Goal: Task Accomplishment & Management: Manage account settings

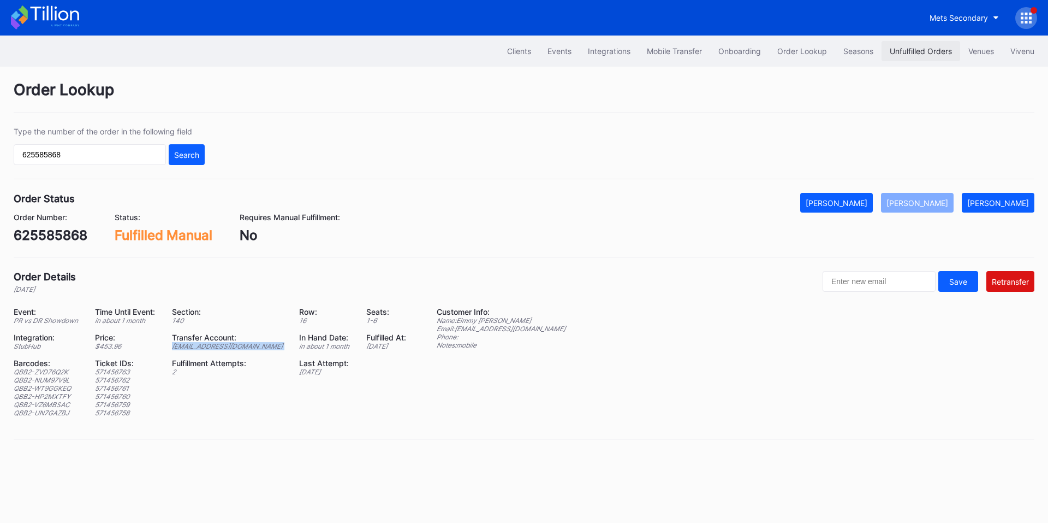
drag, startPoint x: 0, startPoint y: 0, endPoint x: 932, endPoint y: 42, distance: 933.1
click at [932, 42] on button "Unfulfilled Orders" at bounding box center [921, 51] width 79 height 20
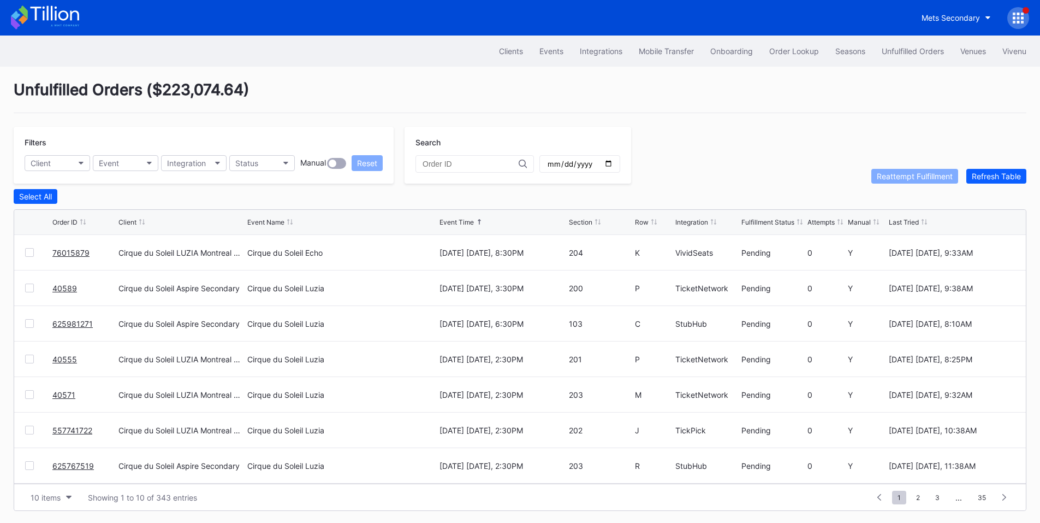
click at [1021, 13] on icon at bounding box center [1018, 18] width 11 height 11
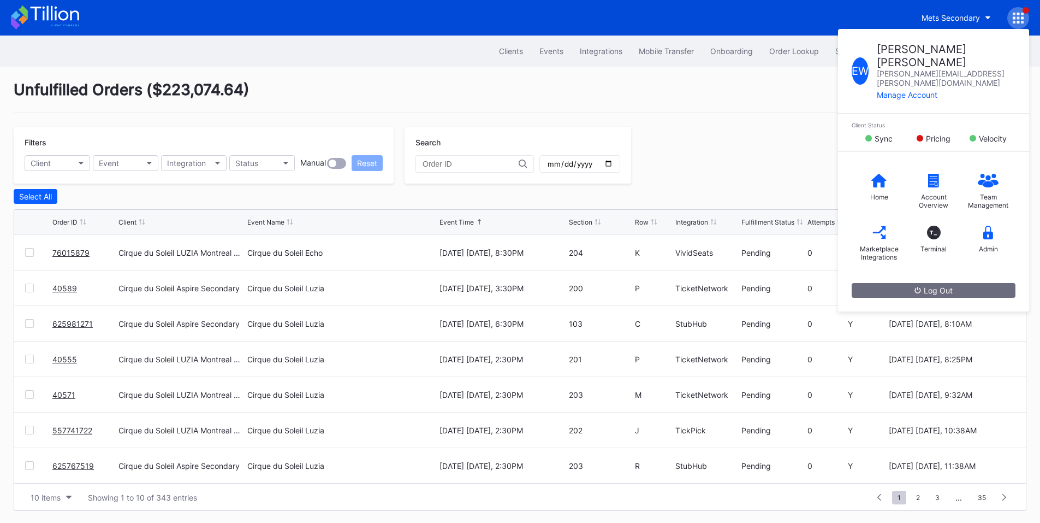
click at [722, 125] on div "Unfulfilled Orders ( $223,074.64 ) Filters Client Event Integration Status Manu…" at bounding box center [520, 296] width 1040 height 458
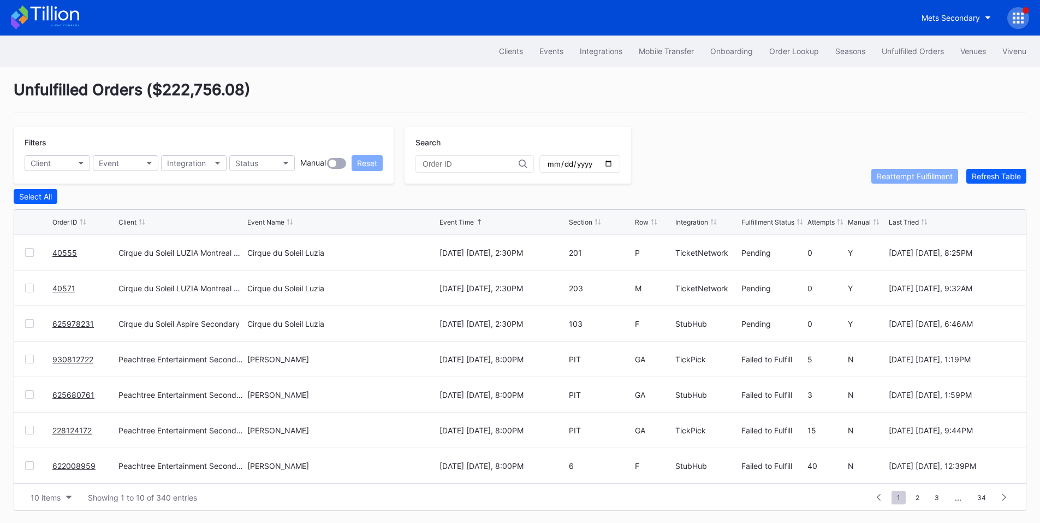
click at [1023, 14] on icon at bounding box center [1022, 14] width 3 height 3
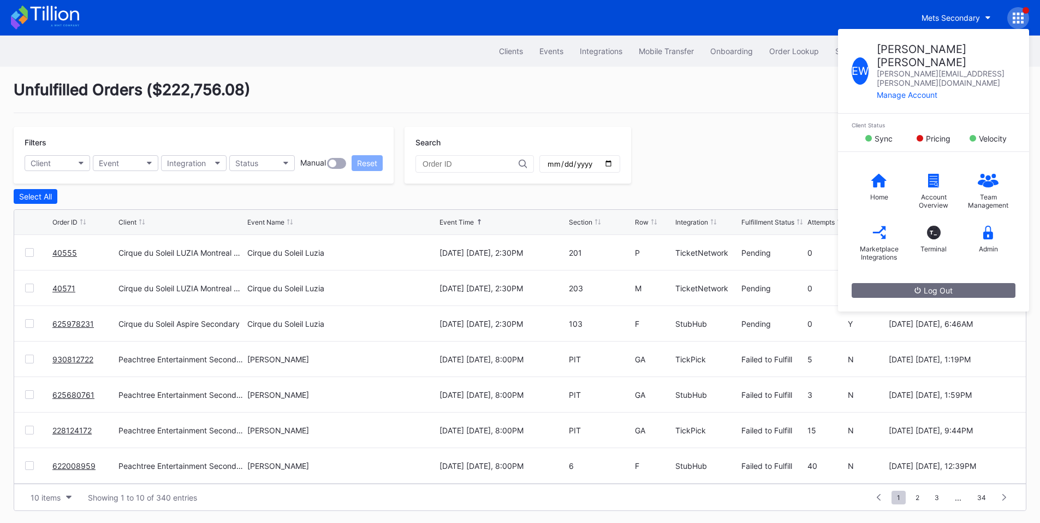
click at [757, 128] on div "Filters Client Event Integration Status Manual Reset Search Reattempt Fulfillme…" at bounding box center [520, 155] width 1013 height 57
